Goal: Task Accomplishment & Management: Manage account settings

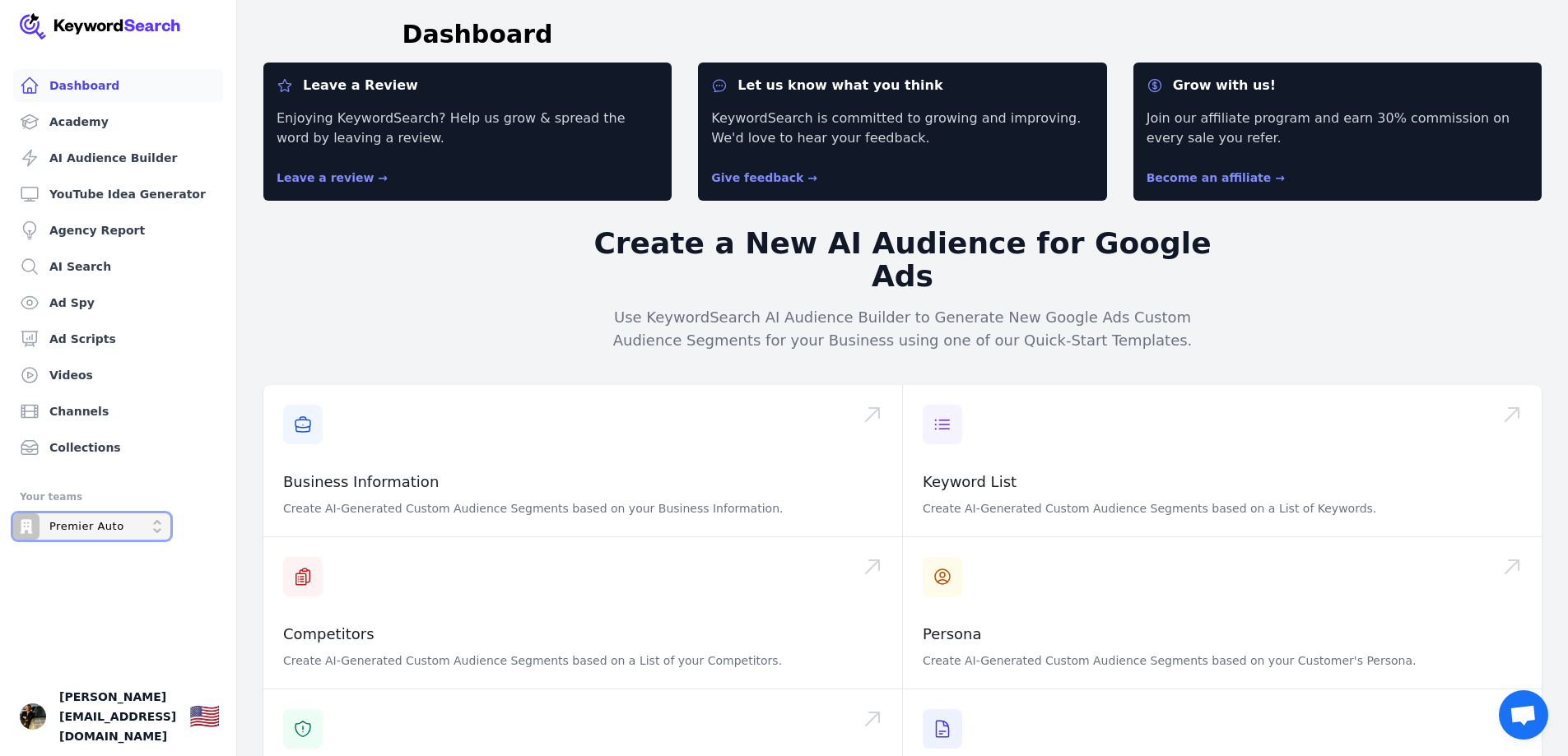
click at [108, 527] on p "Premier Auto" at bounding box center [87, 527] width 75 height 15
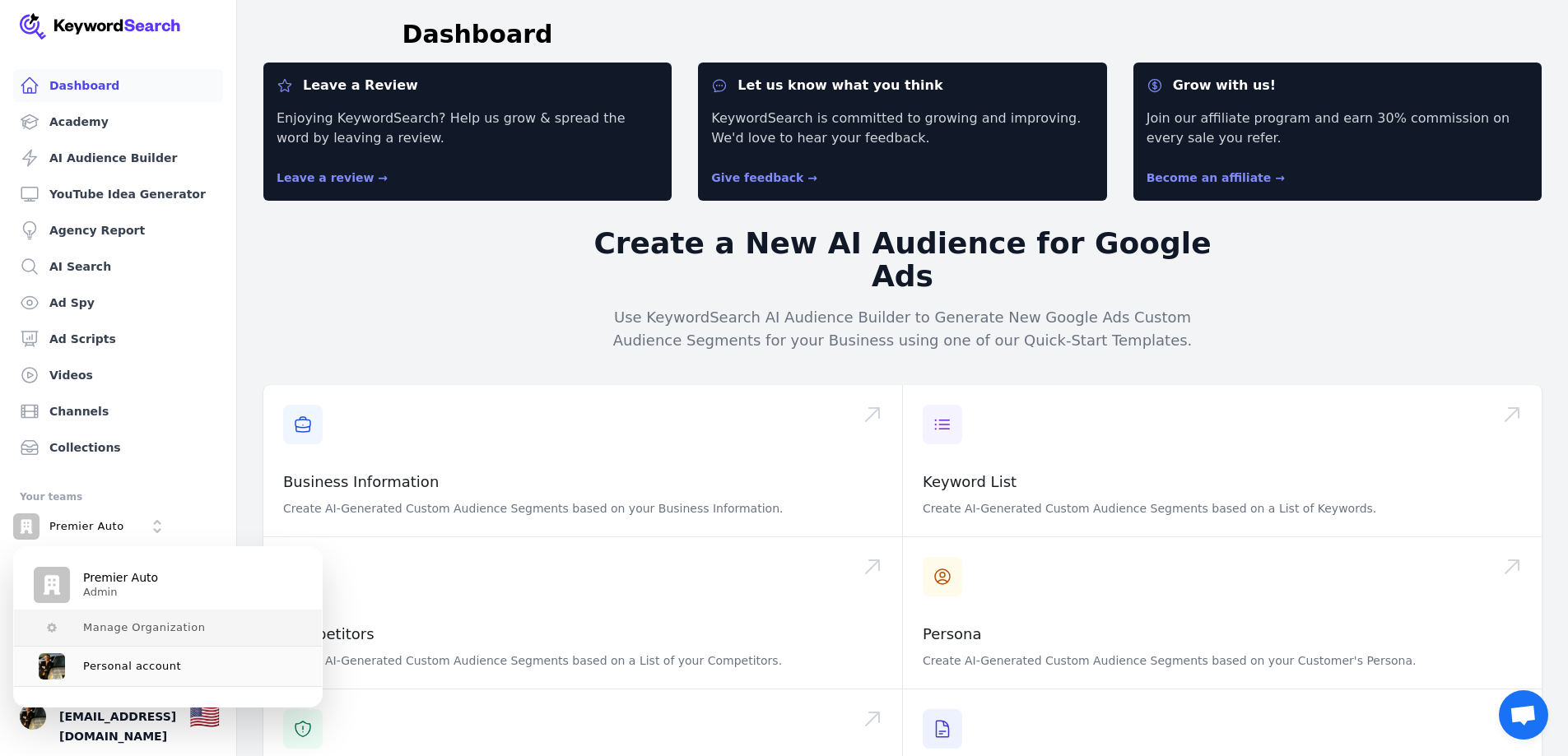
click at [147, 621] on span "Manage Organization" at bounding box center [144, 628] width 122 height 13
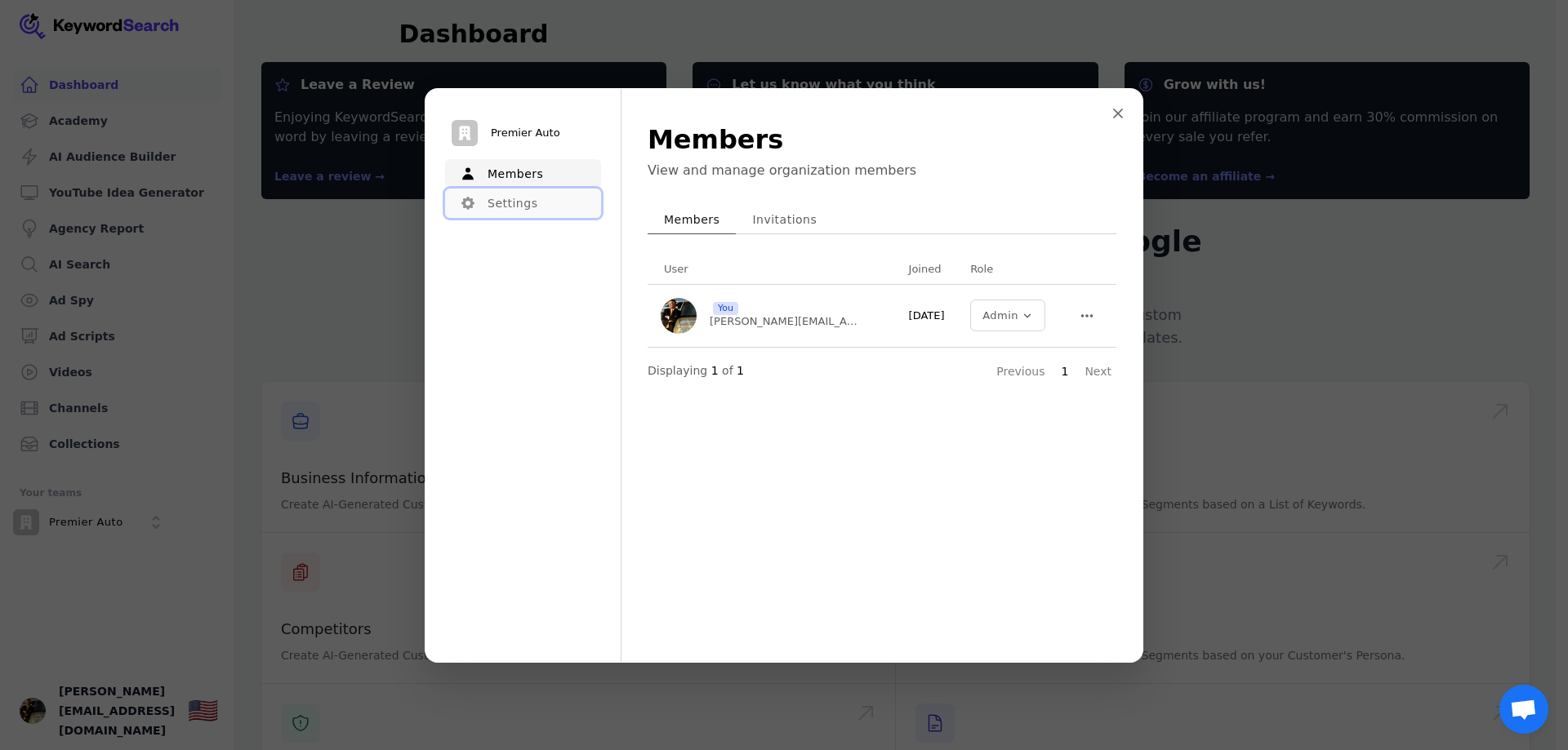
click at [494, 203] on button "Settings" at bounding box center [523, 203] width 156 height 30
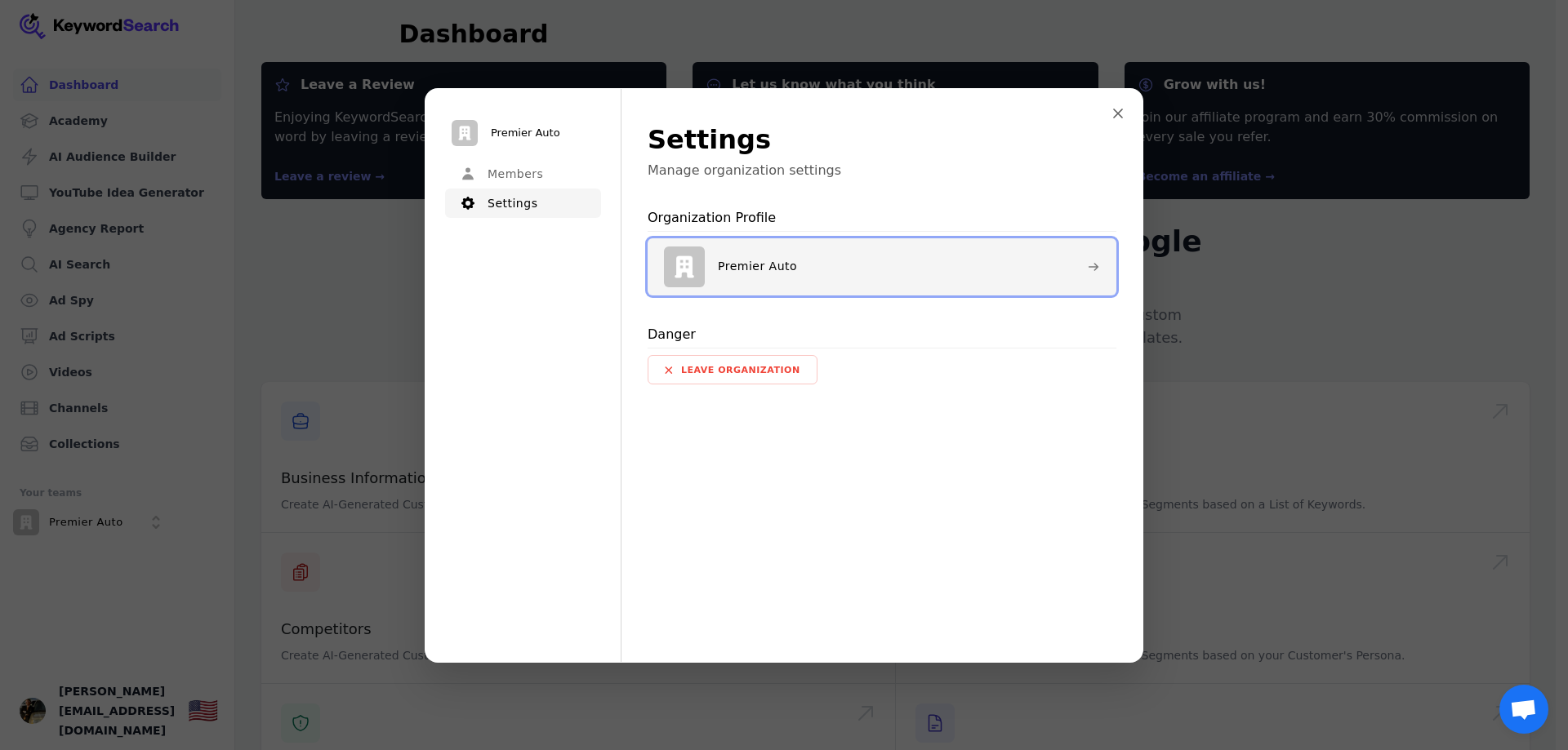
click at [812, 271] on div "Premier Auto" at bounding box center [870, 266] width 410 height 41
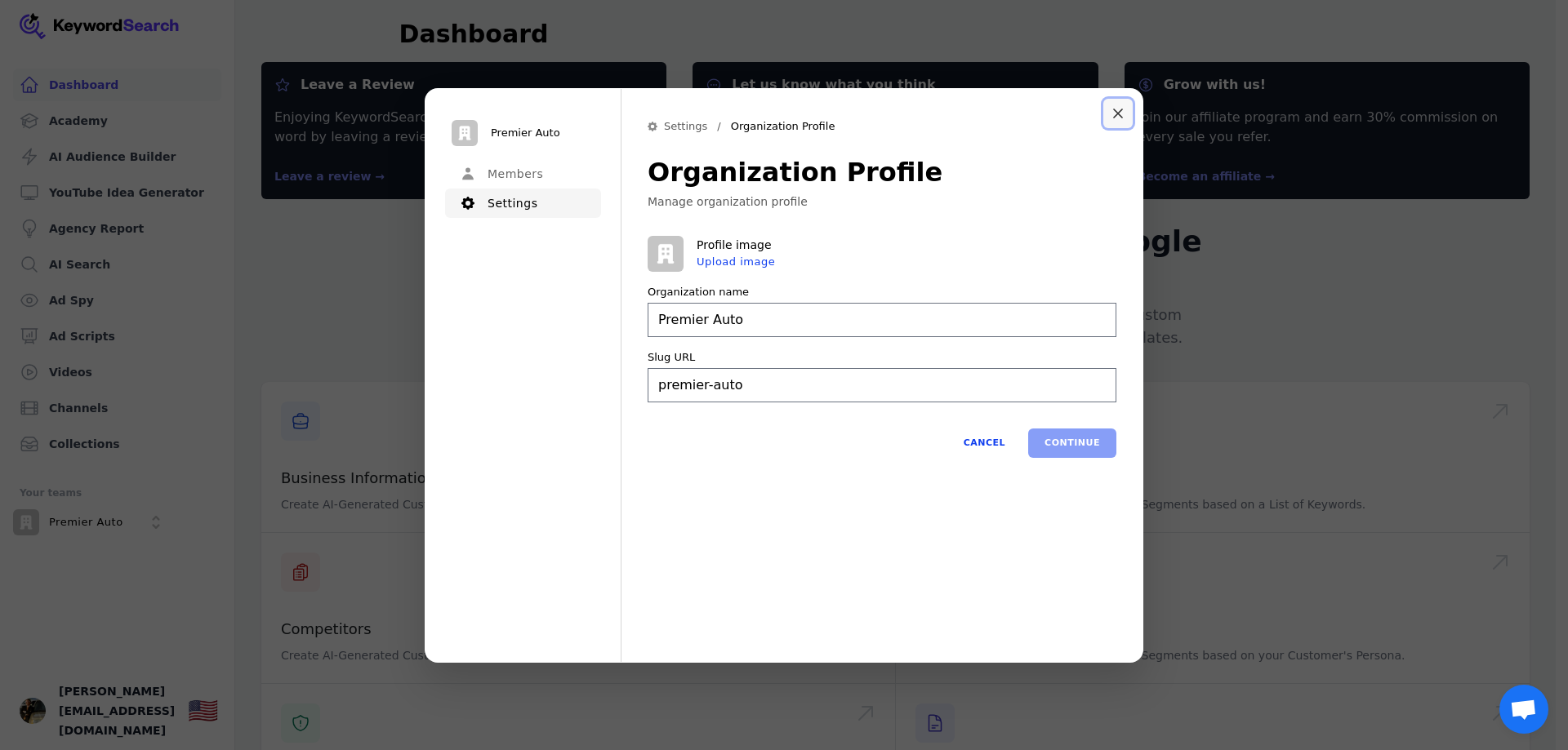
type input "Premier Auto"
click at [1114, 109] on icon "Close modal" at bounding box center [1118, 113] width 8 height 8
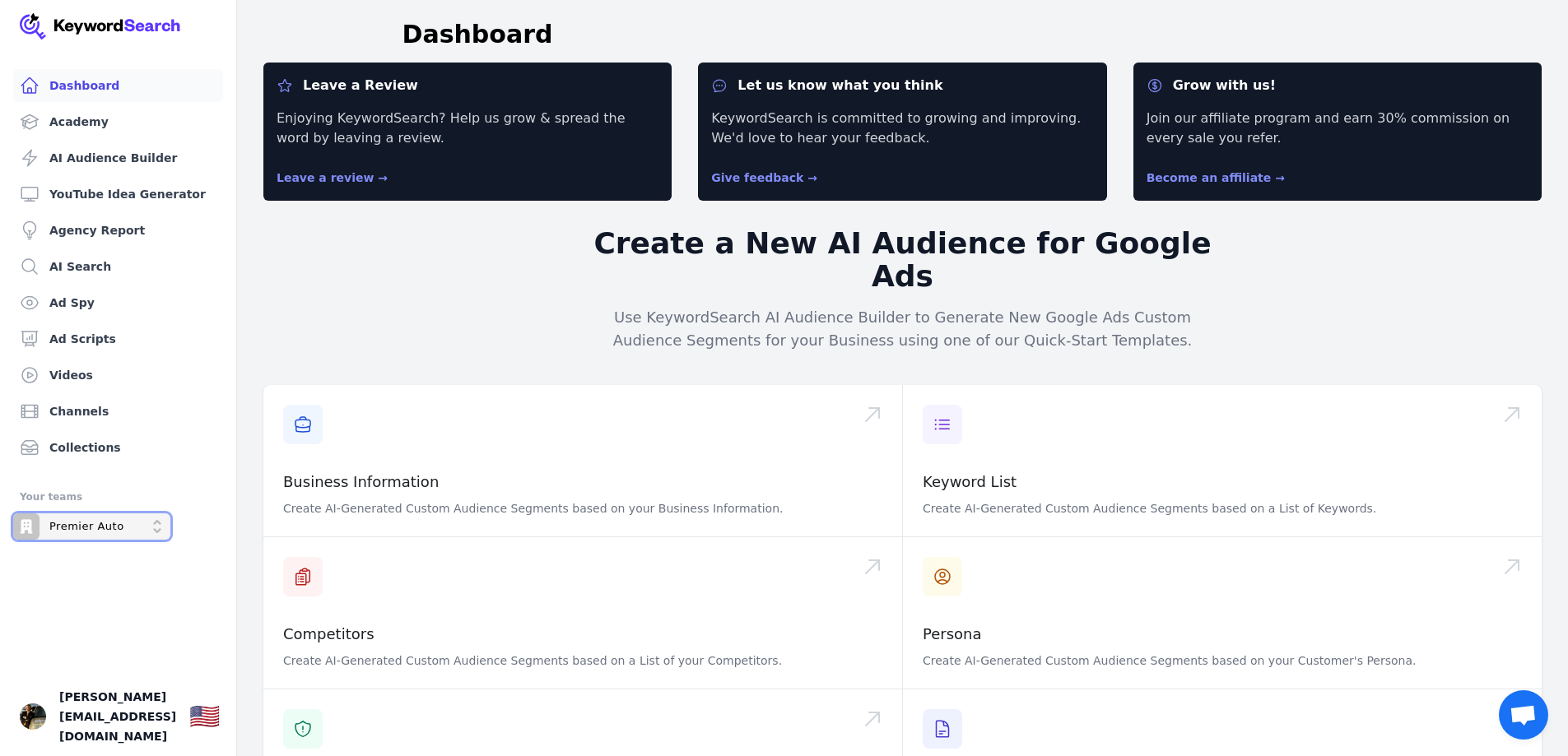
click at [86, 528] on p "Premier Auto" at bounding box center [87, 527] width 75 height 15
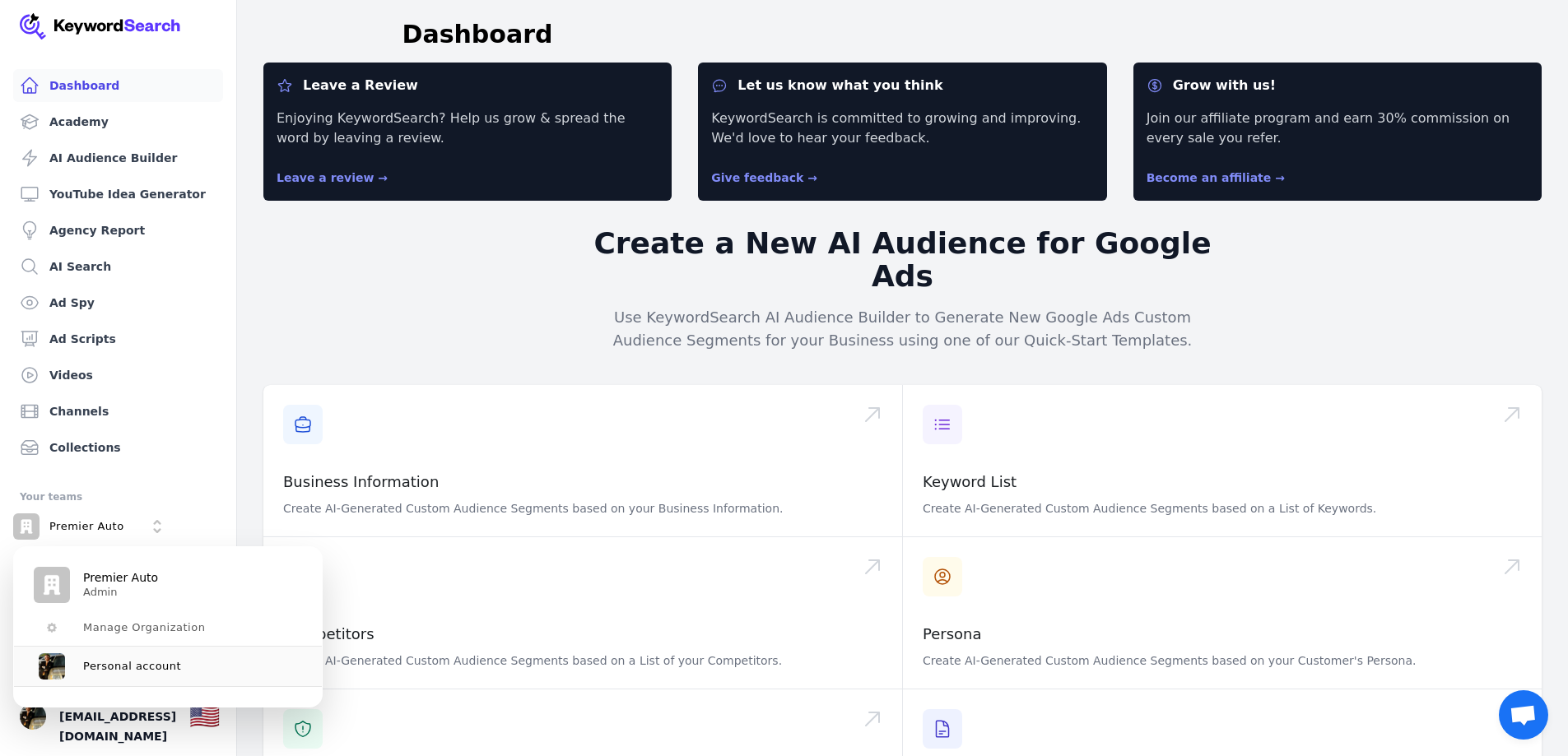
click at [108, 577] on p "Premier Auto" at bounding box center [121, 578] width 75 height 15
click at [95, 671] on span "Personal account" at bounding box center [132, 667] width 98 height 13
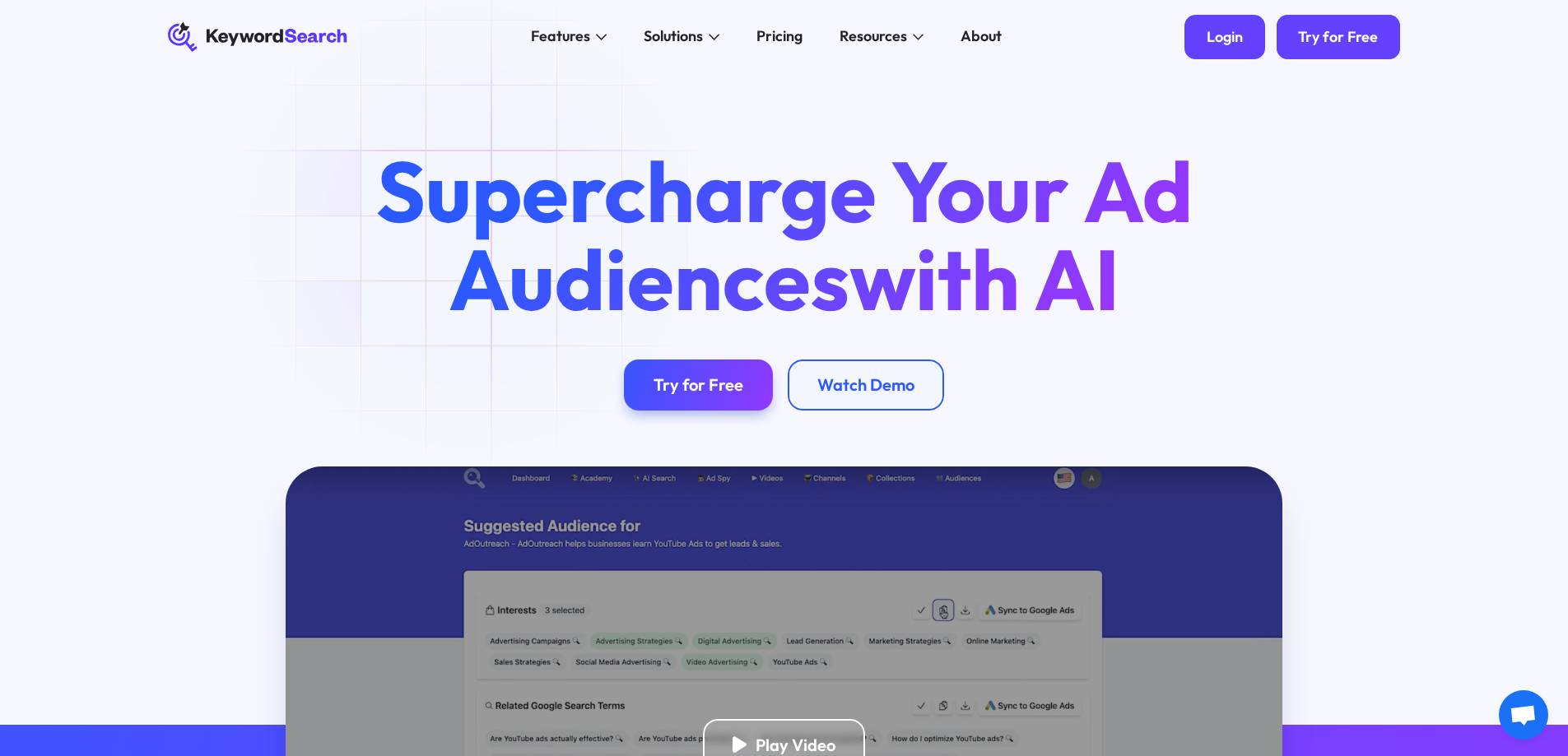
click at [1213, 44] on div "Login" at bounding box center [1224, 38] width 36 height 18
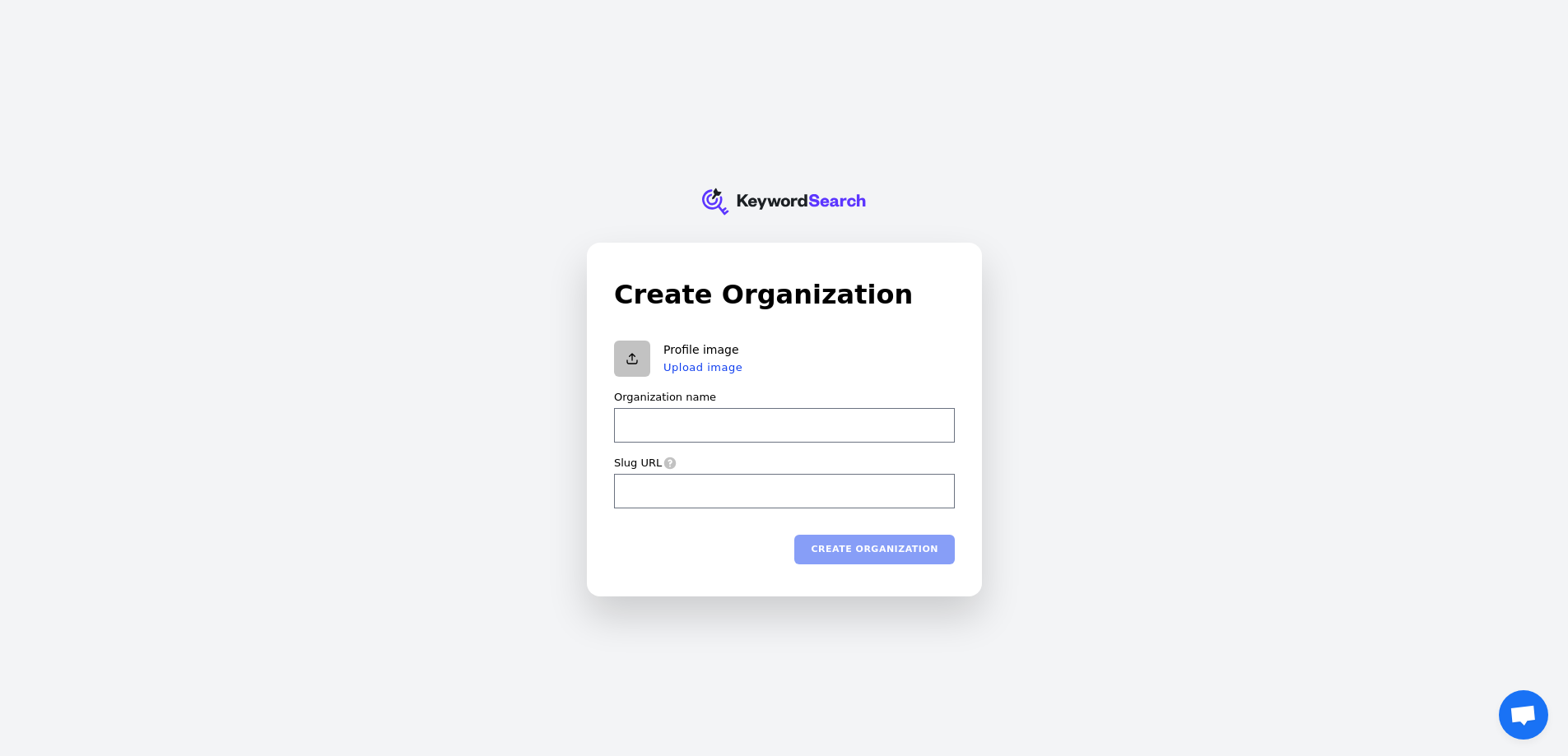
click at [776, 201] on icon "KeywordSearch" at bounding box center [784, 201] width 164 height 83
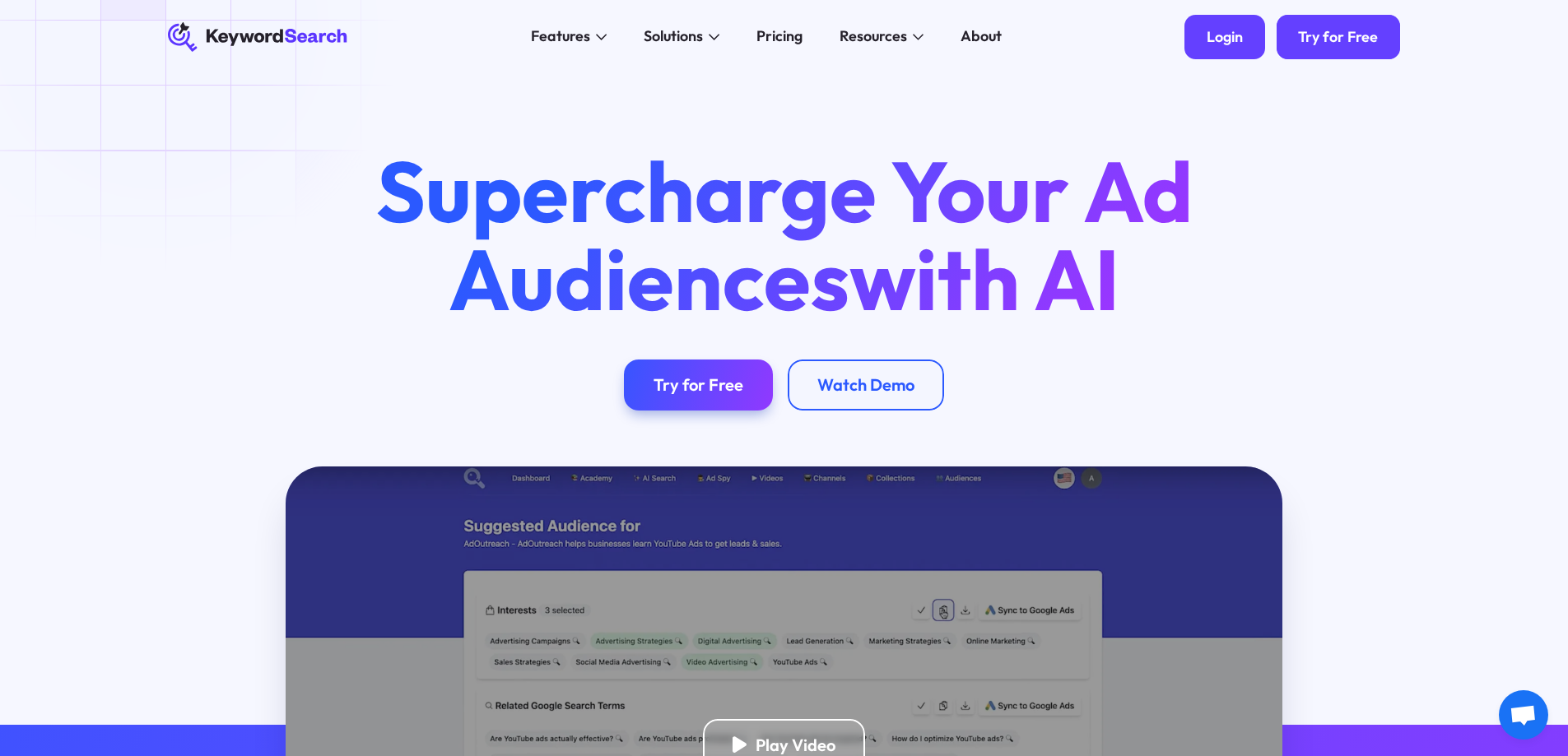
click at [1220, 38] on div "Login" at bounding box center [1224, 38] width 36 height 18
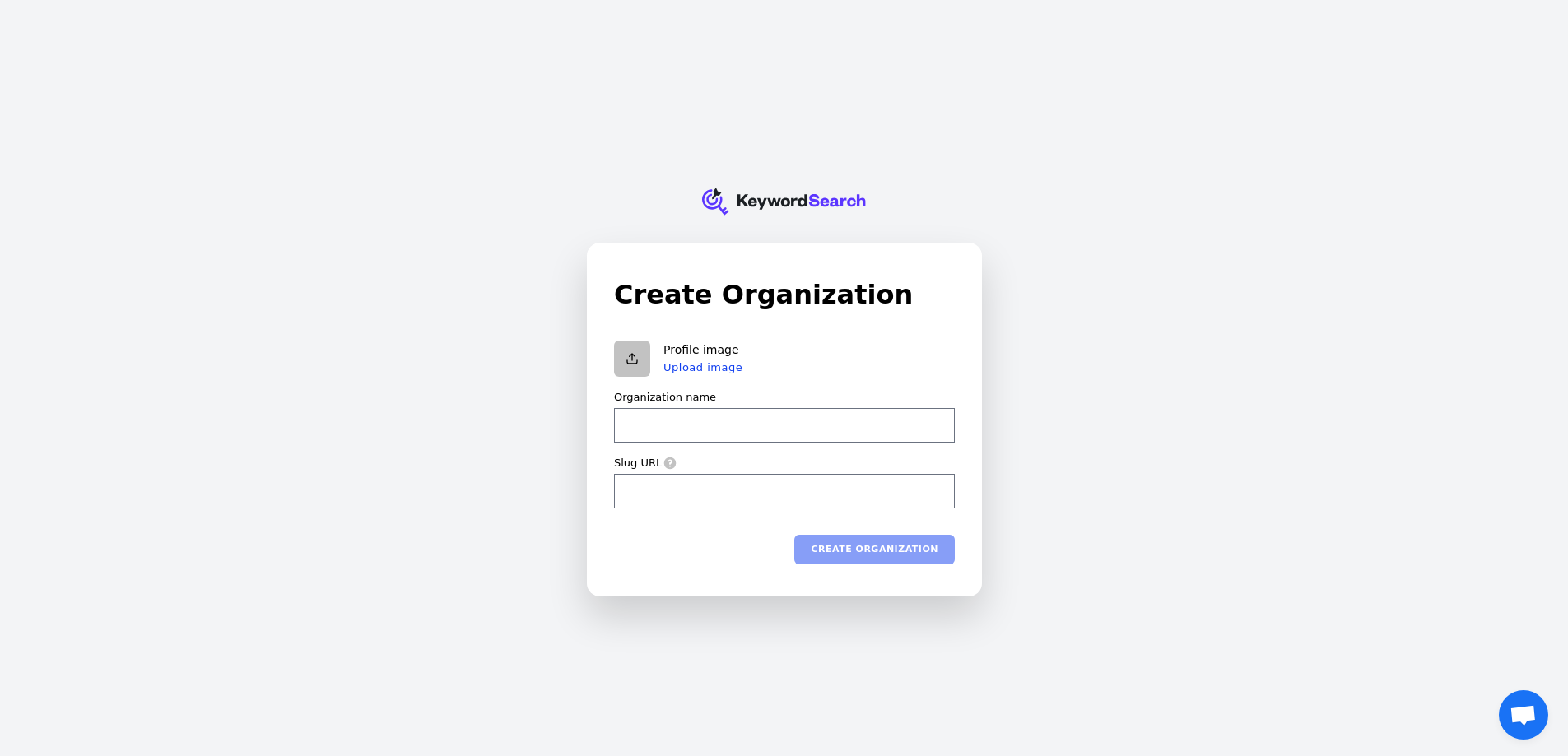
click at [790, 201] on icon at bounding box center [776, 202] width 59 height 15
click at [741, 197] on icon "KeywordSearch" at bounding box center [784, 201] width 164 height 83
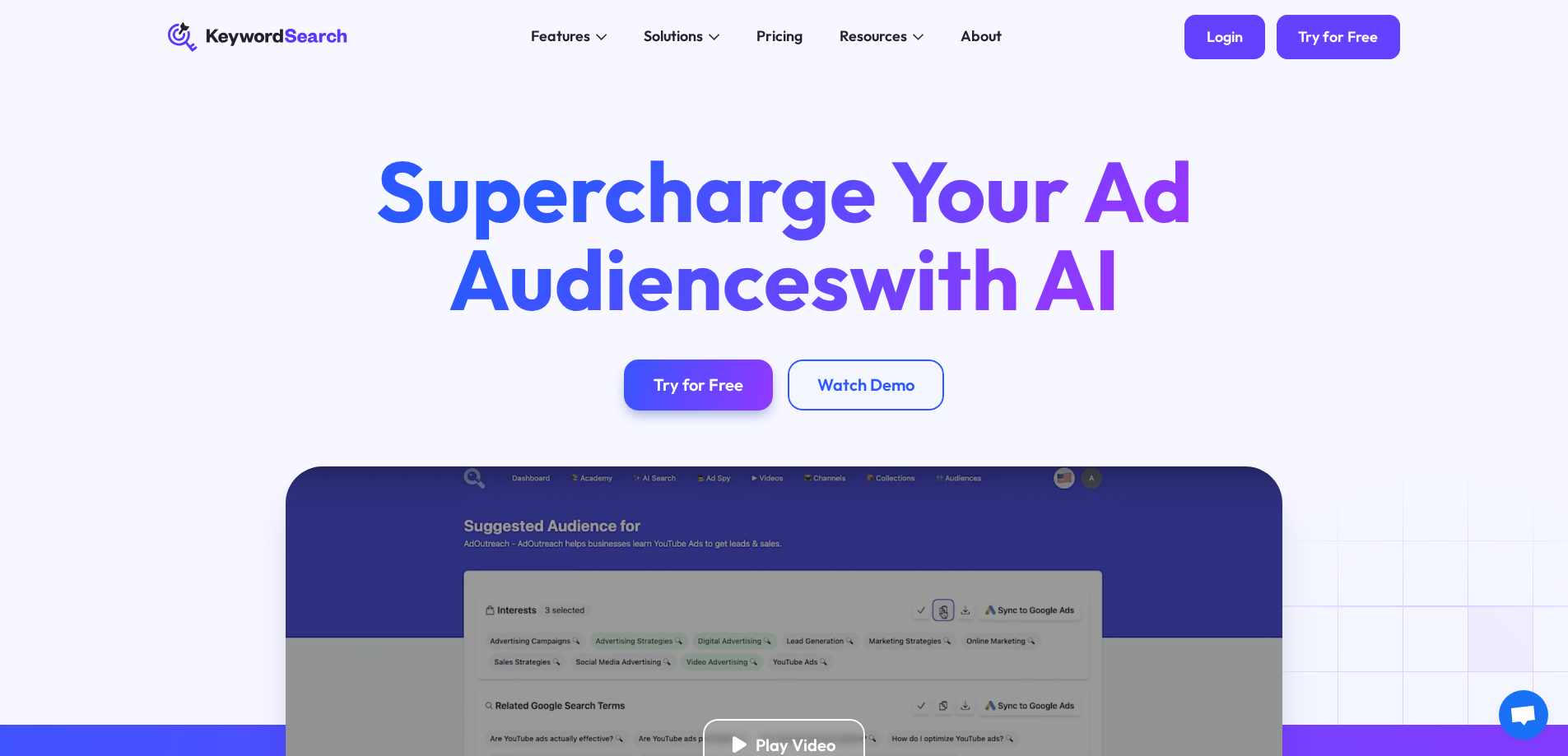
click at [1249, 33] on link "Login" at bounding box center [1224, 37] width 81 height 44
